Goal: Task Accomplishment & Management: Use online tool/utility

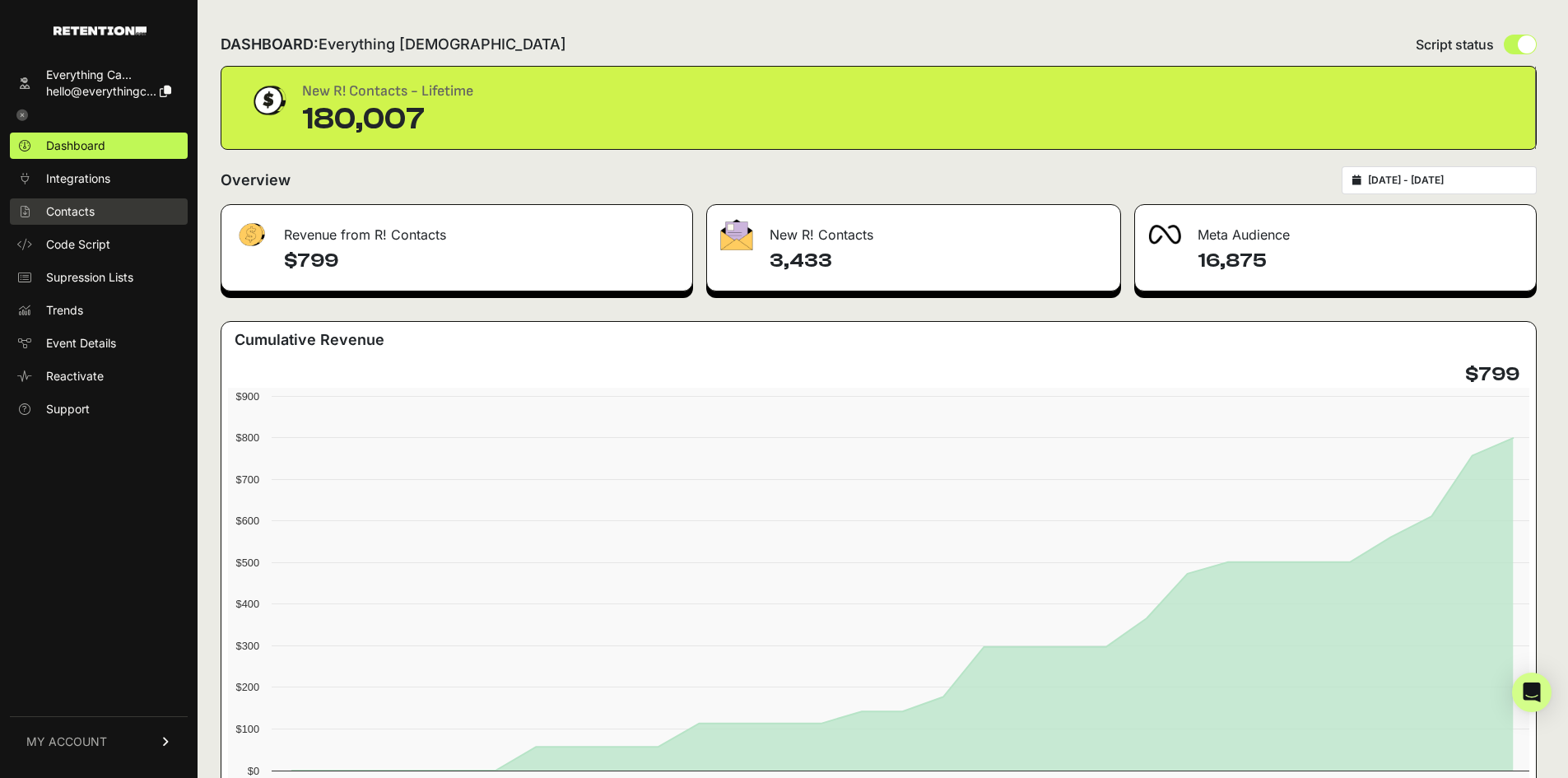
click at [78, 209] on span "Contacts" at bounding box center [70, 212] width 49 height 17
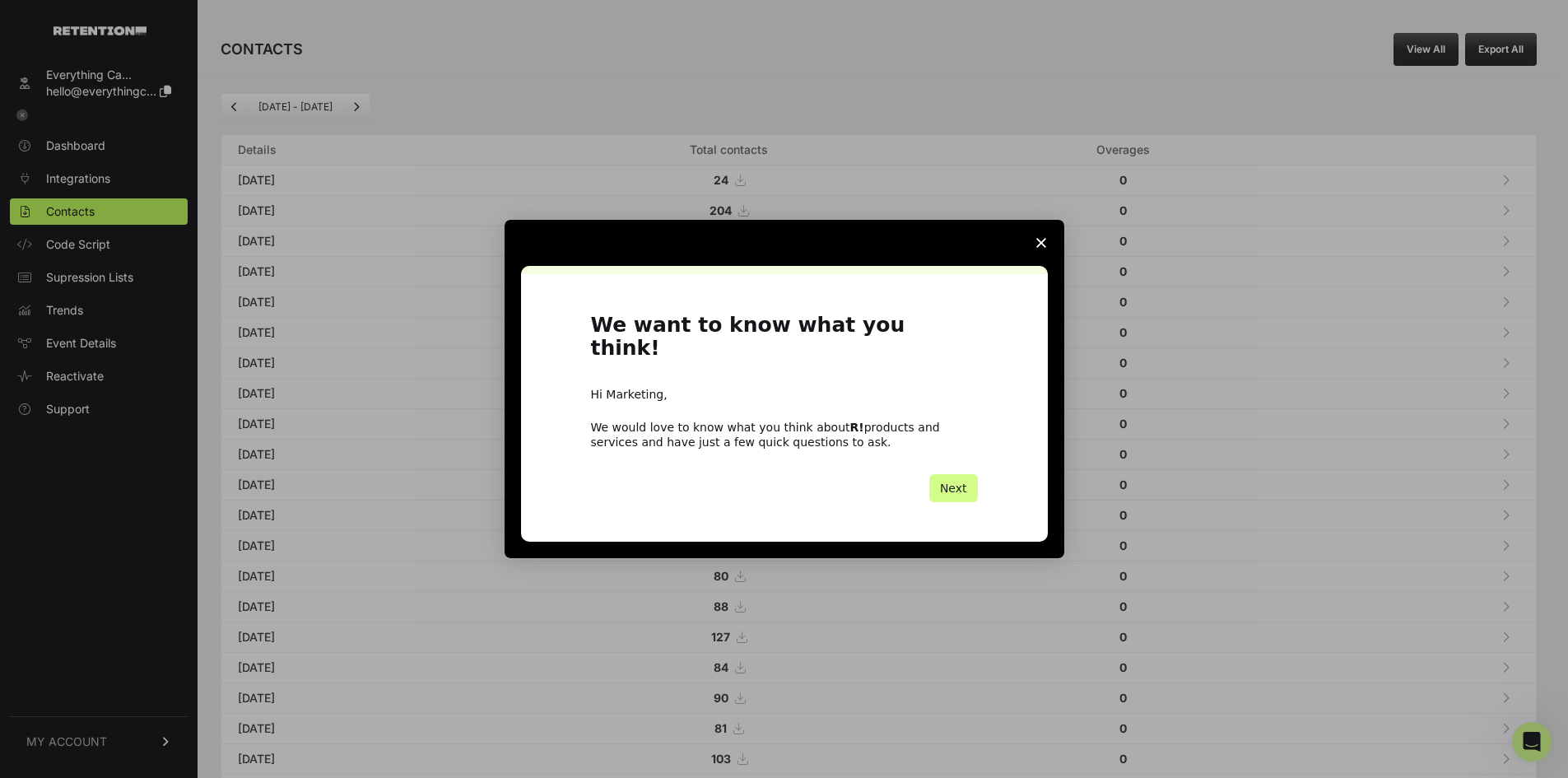
click at [1050, 258] on span "Close survey" at bounding box center [1041, 243] width 46 height 46
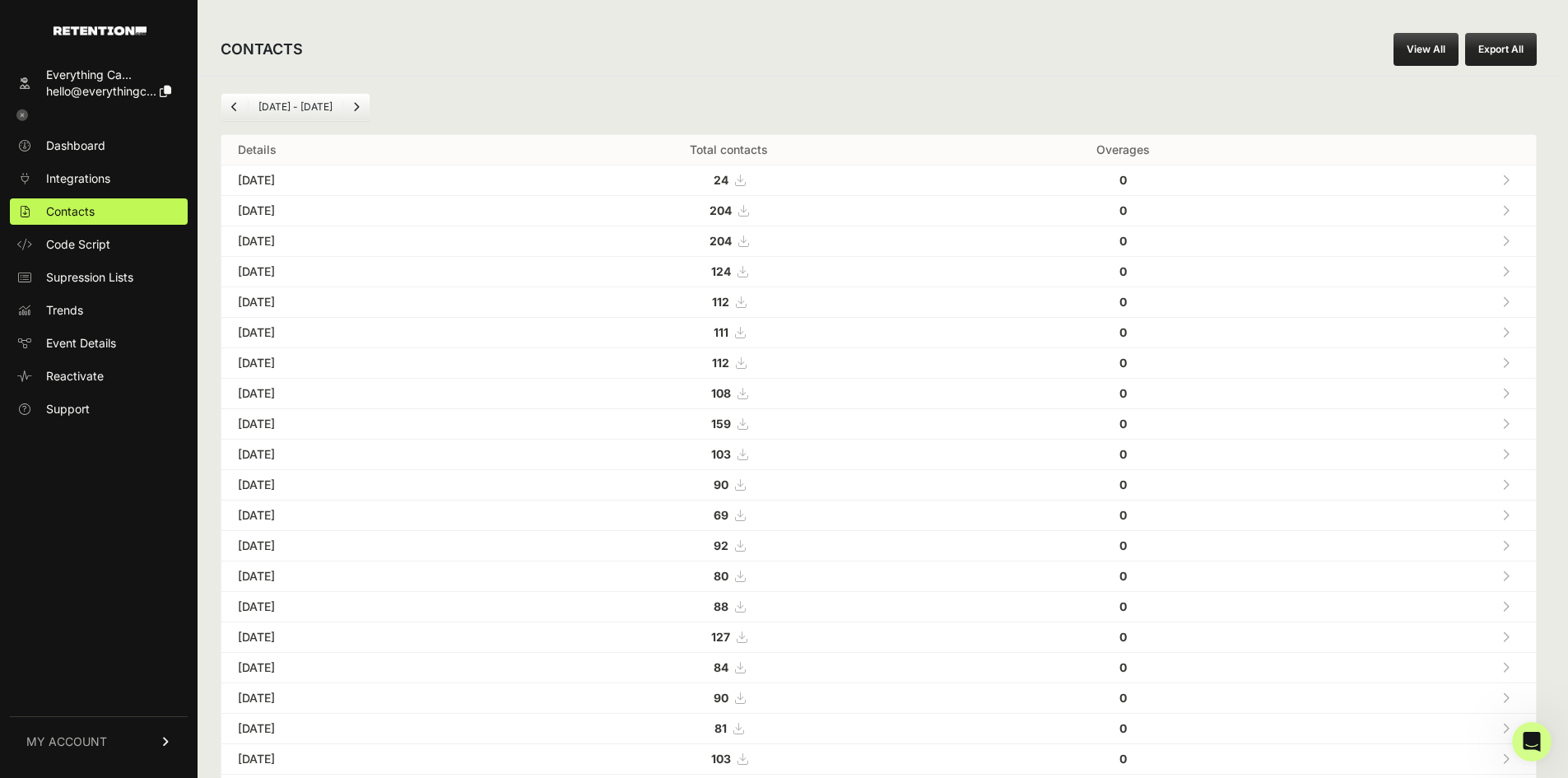
click at [1431, 48] on link "View All" at bounding box center [1426, 49] width 65 height 33
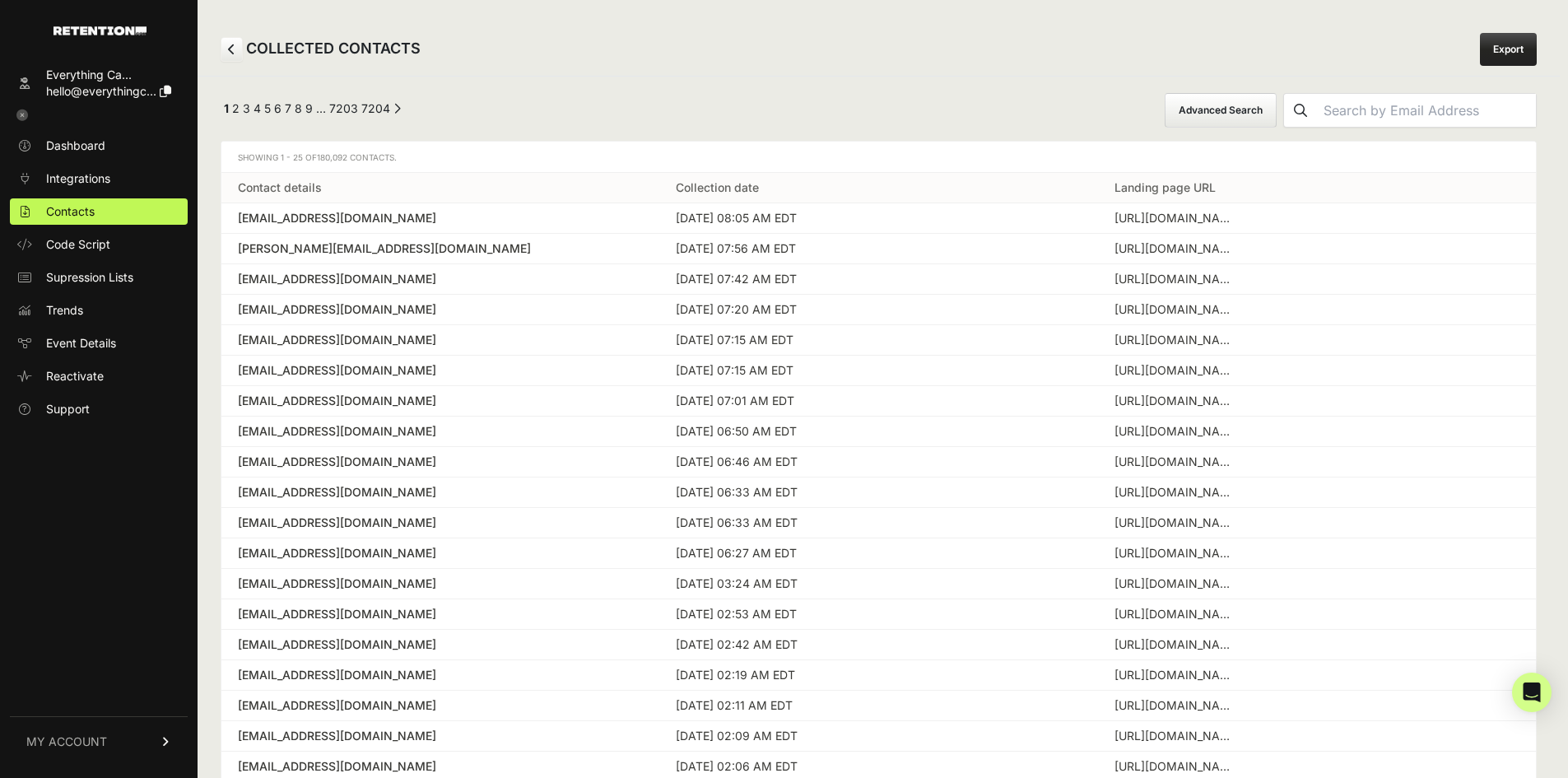
click at [1203, 110] on button "Advanced Search" at bounding box center [1221, 110] width 112 height 34
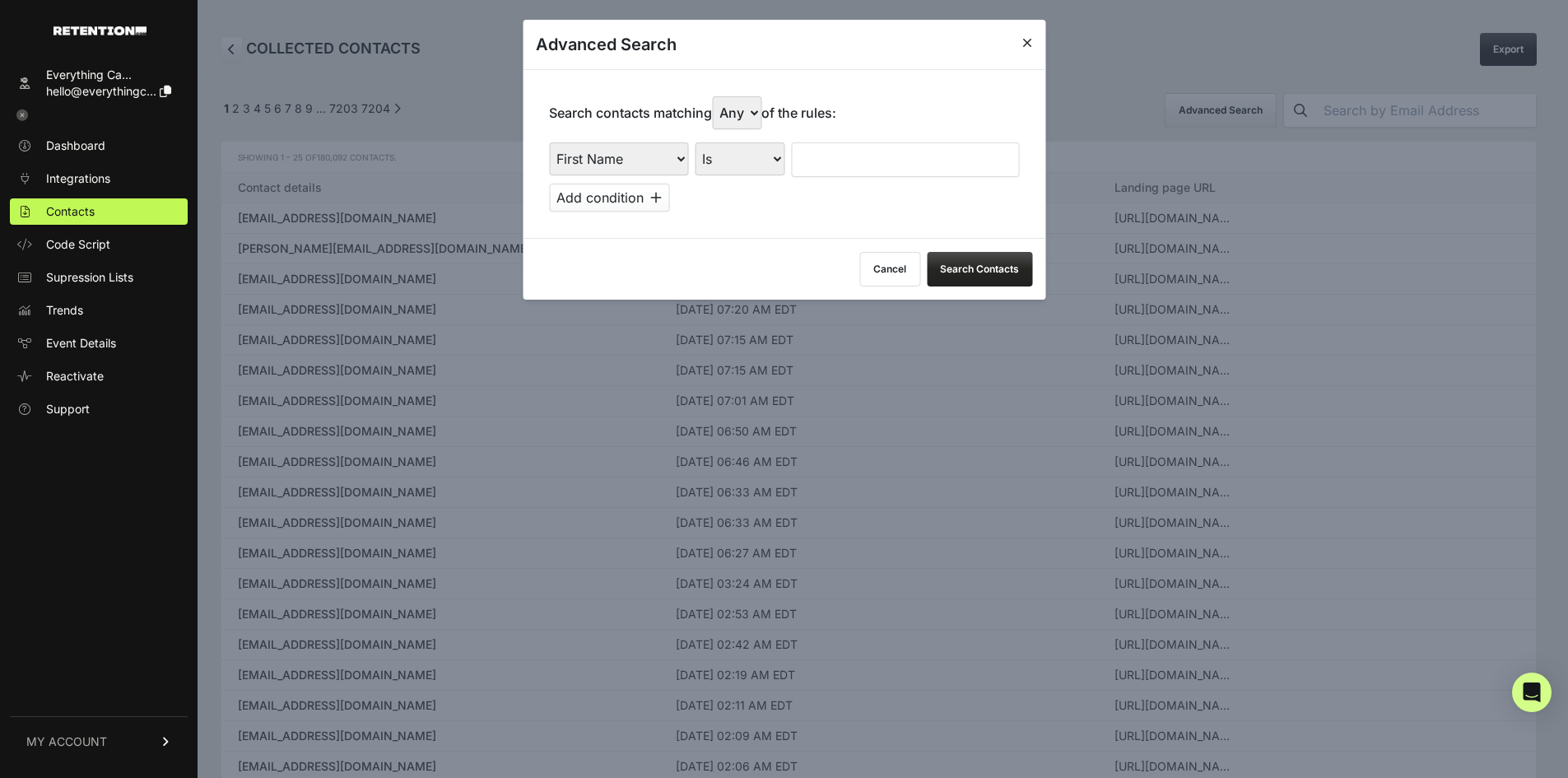
click at [670, 159] on select "First Name Last Name State City Email Email Domain Landing Domain Landing Page …" at bounding box center [618, 158] width 139 height 33
select select "landing_page_url"
click at [549, 142] on select "First Name Last Name State City Email Email Domain Landing Domain Landing Page …" at bounding box center [618, 158] width 139 height 33
click at [754, 140] on div "Search contacts matching Any All of the rules: First Name Last Name State City …" at bounding box center [784, 154] width 523 height 169
click at [756, 147] on select "Is Is not Contains Starts with" at bounding box center [739, 158] width 90 height 33
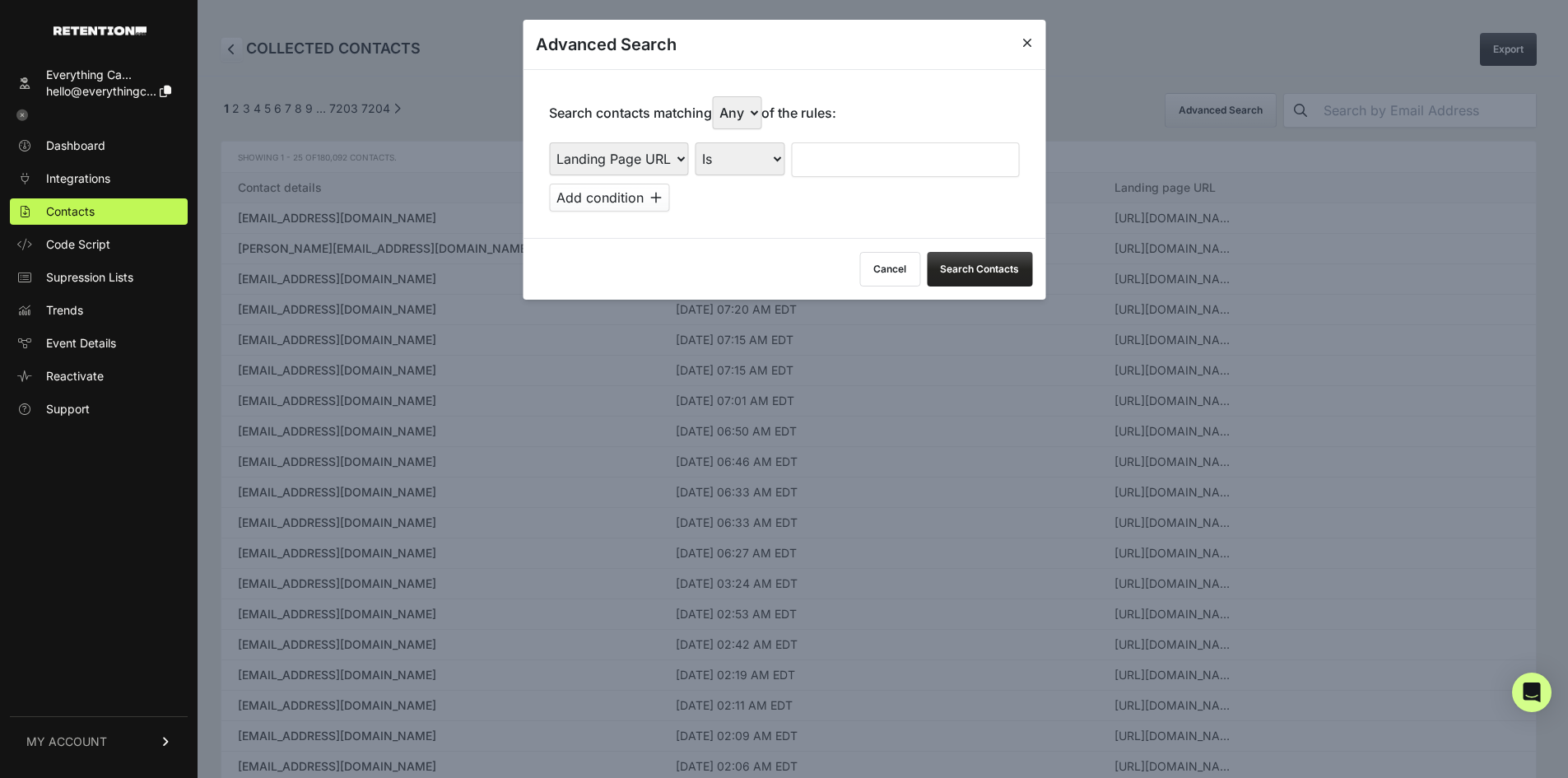
select select "contains"
click at [695, 142] on select "Is Is not Contains Starts with" at bounding box center [739, 158] width 90 height 33
click at [854, 152] on input "text" at bounding box center [904, 159] width 228 height 34
type input "cluny"
click at [970, 278] on button "Search Contacts" at bounding box center [980, 269] width 105 height 34
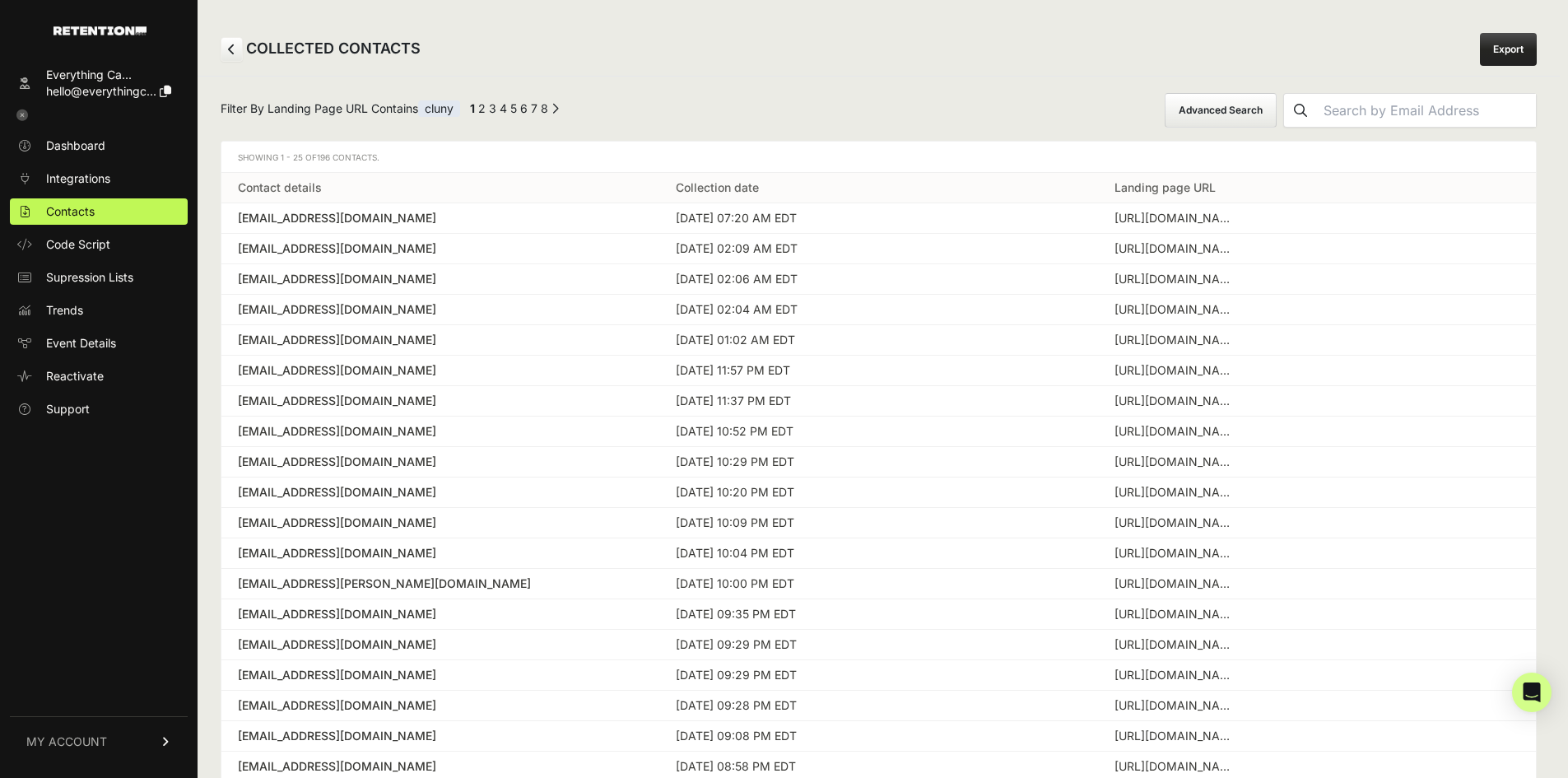
click at [548, 115] on link "8" at bounding box center [544, 108] width 8 height 14
click at [1509, 41] on link "Export" at bounding box center [1509, 49] width 57 height 33
